Goal: Task Accomplishment & Management: Complete application form

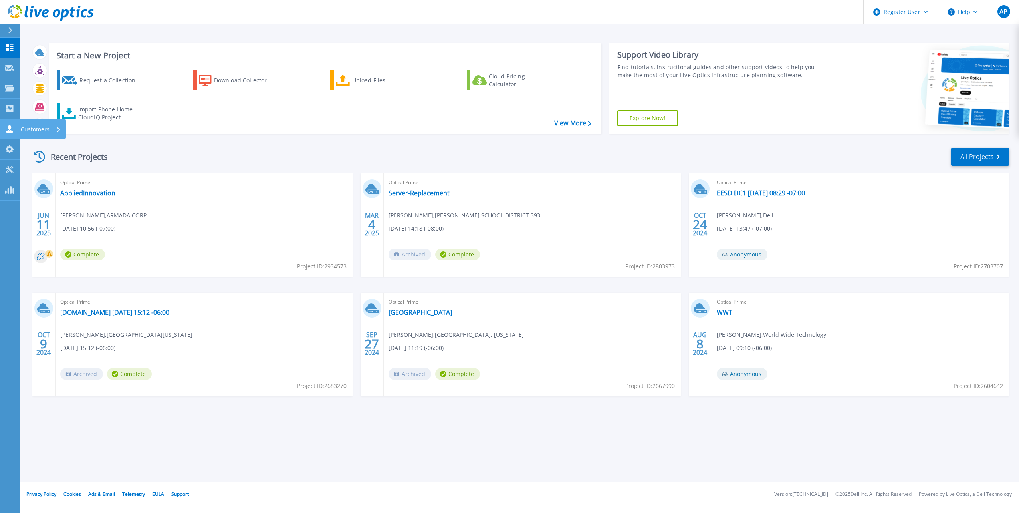
click at [12, 131] on icon at bounding box center [9, 129] width 6 height 8
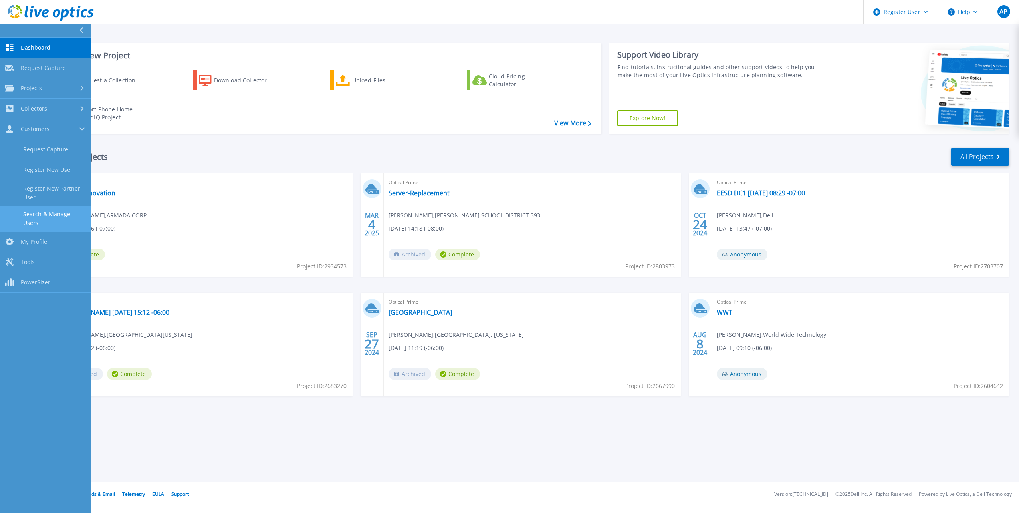
click at [34, 210] on link "Search & Manage Users" at bounding box center [45, 219] width 91 height 26
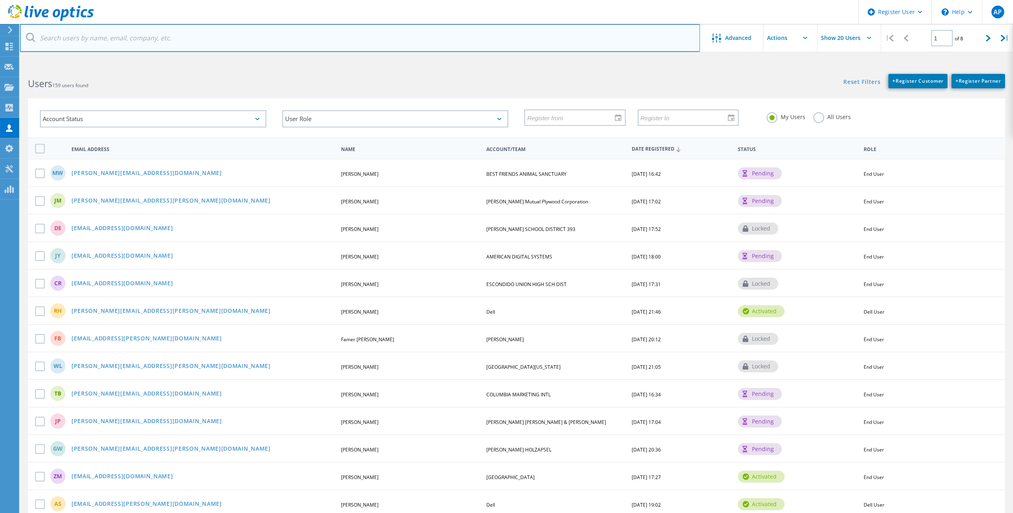
click at [105, 34] on input "text" at bounding box center [360, 38] width 680 height 28
paste input "chris_saenz@shi.com"
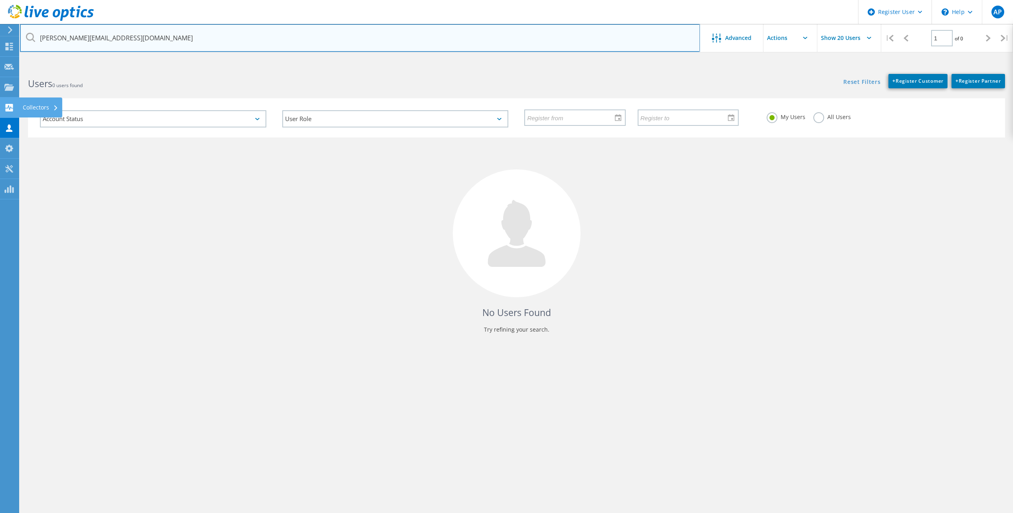
type input "chris_saenz@shi.com"
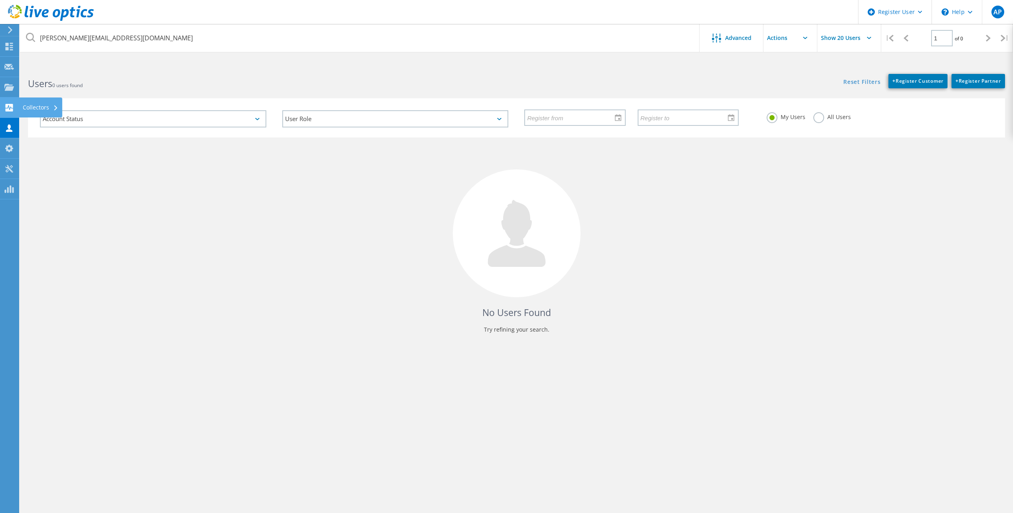
click at [4, 108] on icon at bounding box center [9, 108] width 10 height 8
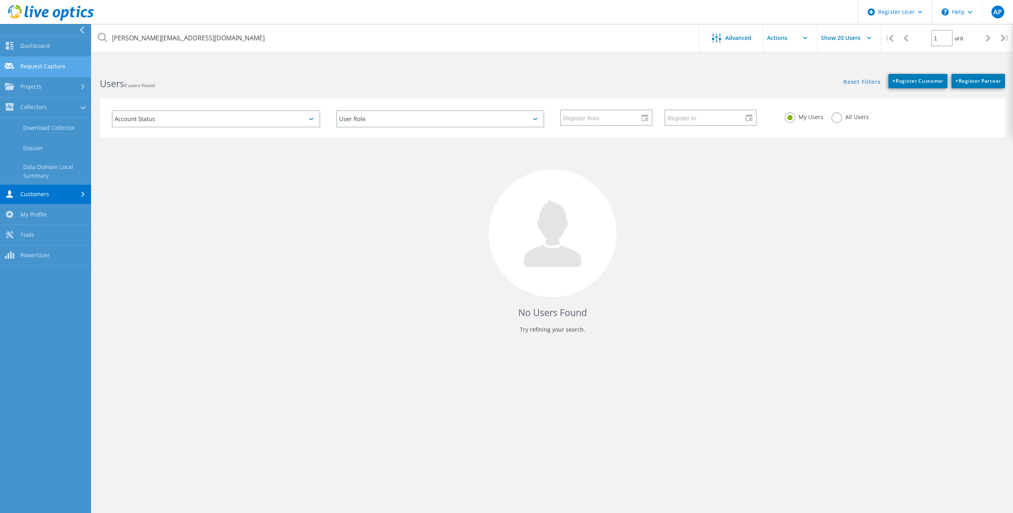
click at [26, 73] on link "Request Capture" at bounding box center [45, 67] width 91 height 20
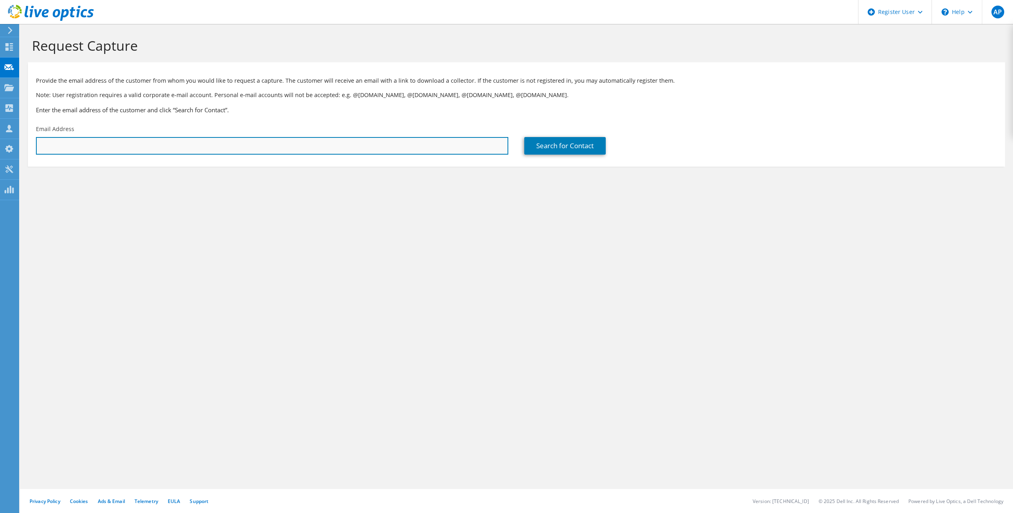
click at [91, 143] on input "text" at bounding box center [272, 146] width 472 height 18
paste input "chris_saenz@shi.com"
type input "chris_saenz@shi.com"
click at [569, 135] on div "Search for Contact" at bounding box center [760, 140] width 488 height 38
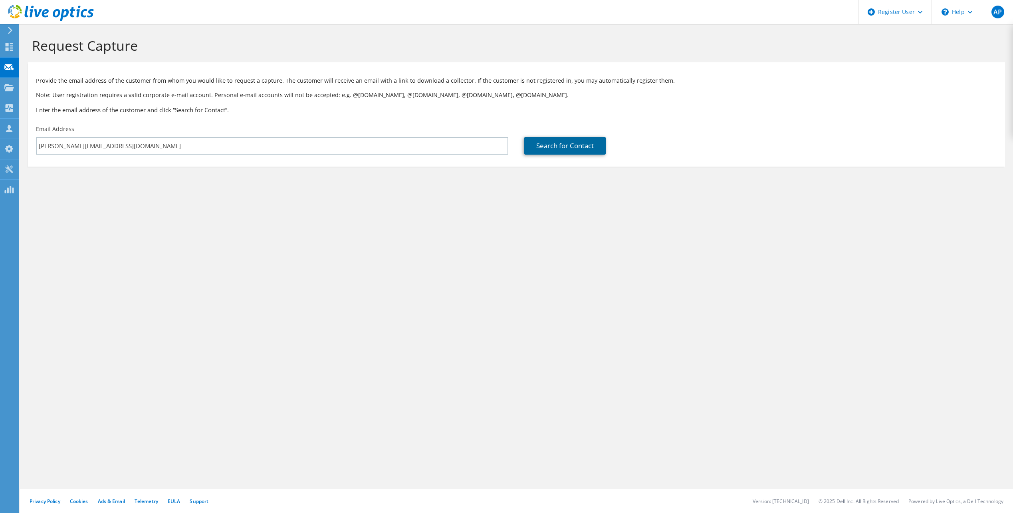
click at [567, 143] on link "Search for Contact" at bounding box center [564, 146] width 81 height 18
type input "SHI"
type input "Chris"
type input "Saenz"
type input "[GEOGRAPHIC_DATA]"
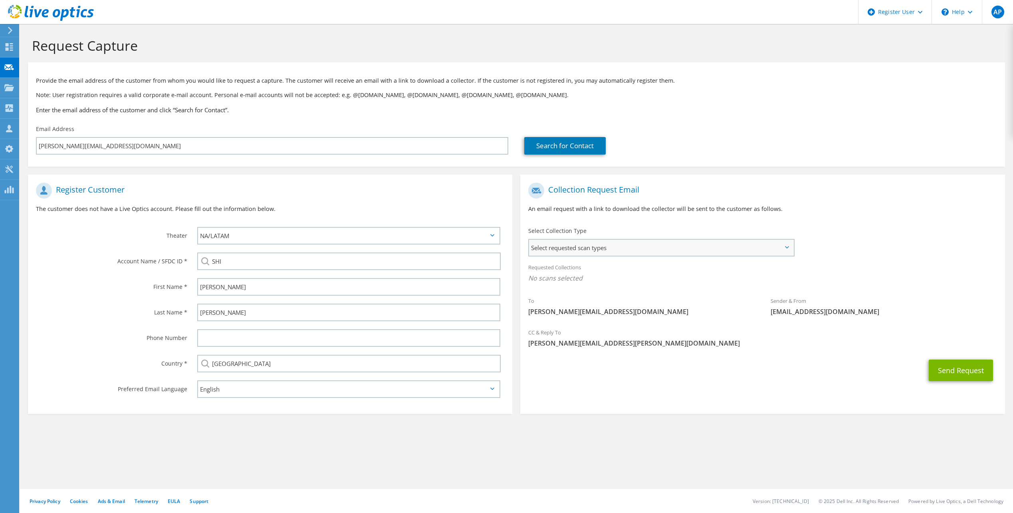
click at [568, 249] on span "Select requested scan types" at bounding box center [661, 248] width 264 height 16
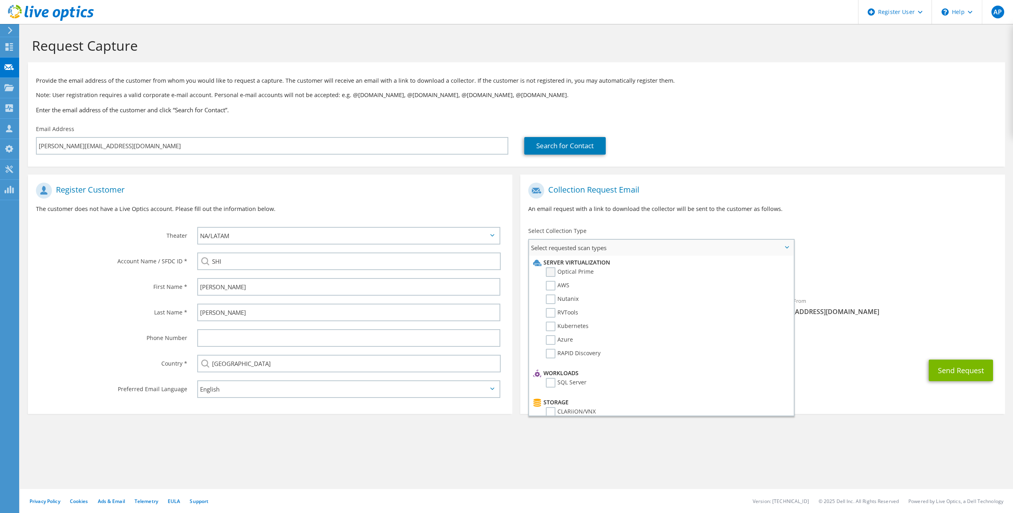
click at [551, 273] on label "Optical Prime" at bounding box center [570, 272] width 48 height 10
click at [0, 0] on input "Optical Prime" at bounding box center [0, 0] width 0 height 0
click at [433, 420] on section "Request Capture Provide the email address of the customer from whom you would l…" at bounding box center [516, 239] width 993 height 430
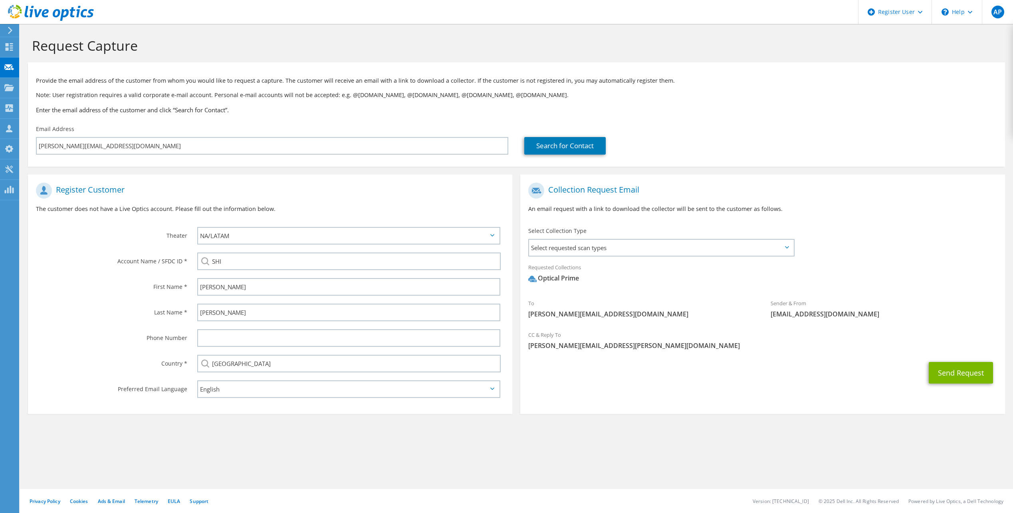
click at [661, 437] on section "Request Capture Provide the email address of the customer from whom you would l…" at bounding box center [516, 239] width 993 height 430
click at [945, 372] on button "Send Request" at bounding box center [961, 373] width 64 height 22
